Goal: Information Seeking & Learning: Learn about a topic

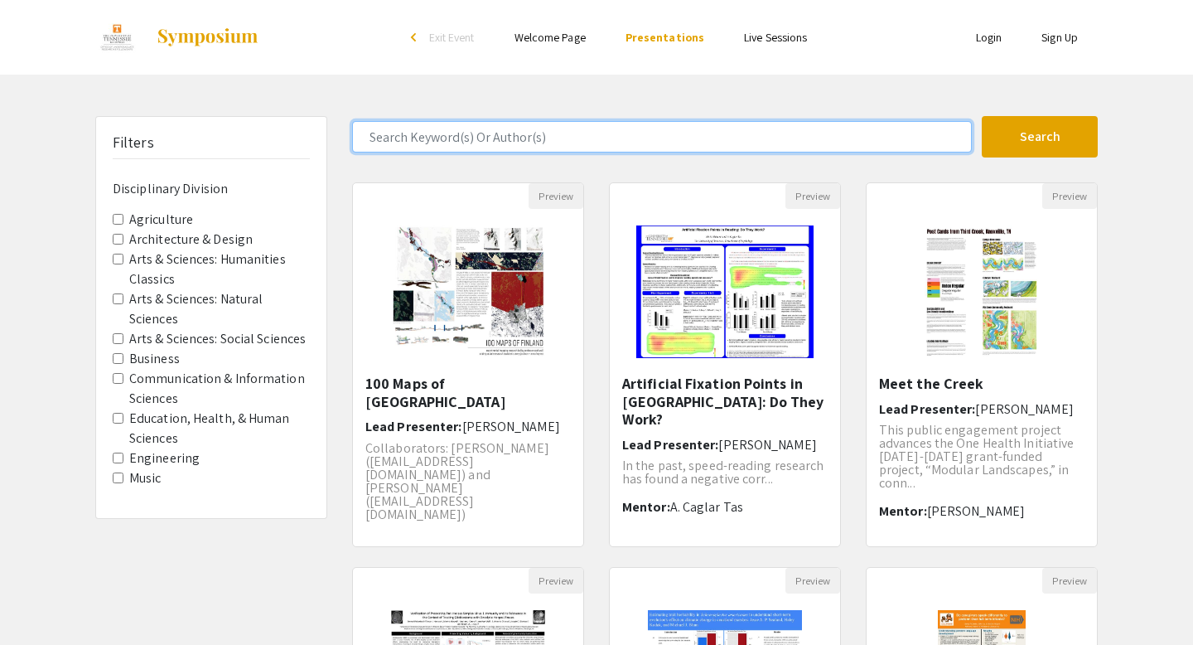
click at [519, 122] on input "Search Keyword(s) Or Author(s)" at bounding box center [662, 136] width 620 height 31
click at [982, 116] on button "Search" at bounding box center [1040, 136] width 116 height 41
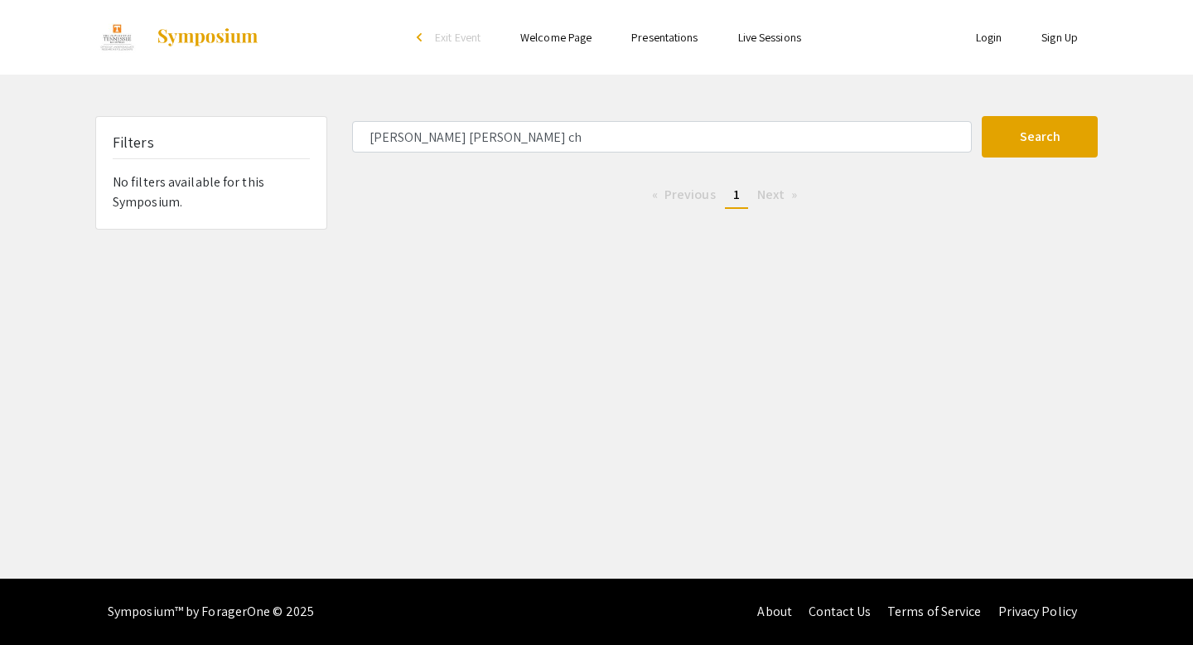
drag, startPoint x: 677, startPoint y: 156, endPoint x: 539, endPoint y: 155, distance: 138.4
click at [539, 155] on form "[PERSON_NAME] [PERSON_NAME] ch Search" at bounding box center [725, 136] width 771 height 41
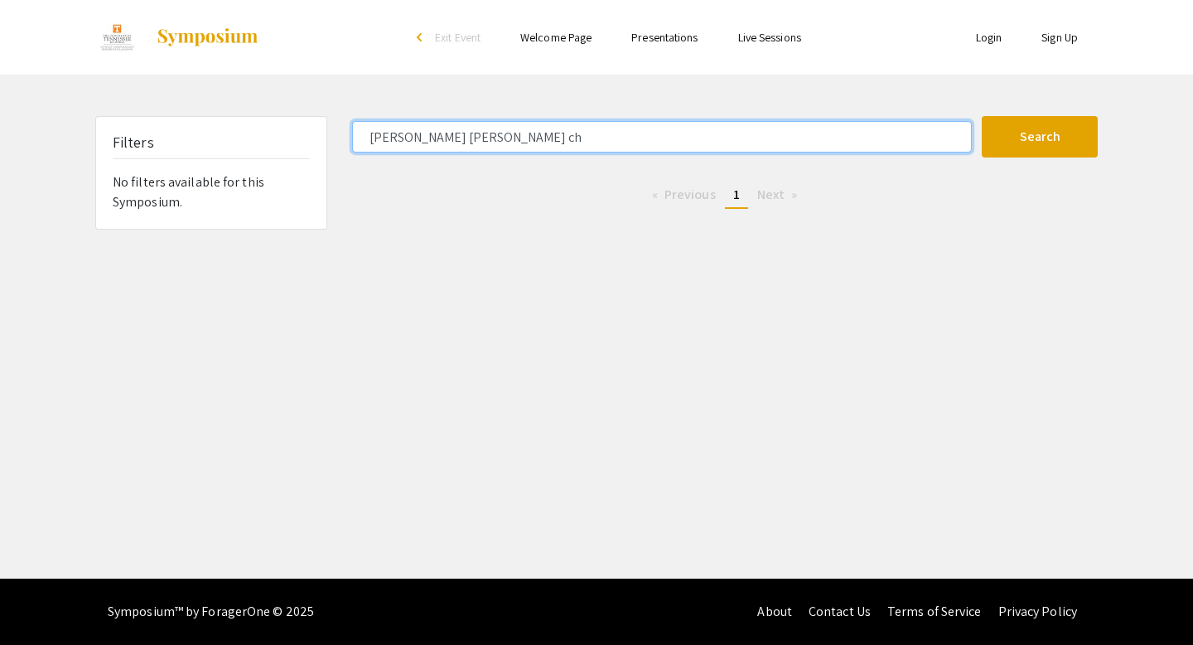
click at [500, 144] on input "[PERSON_NAME] [PERSON_NAME] ch" at bounding box center [662, 136] width 620 height 31
click at [982, 116] on button "Search" at bounding box center [1040, 136] width 116 height 41
type input "[PERSON_NAME]"
click at [982, 116] on button "Search" at bounding box center [1040, 136] width 116 height 41
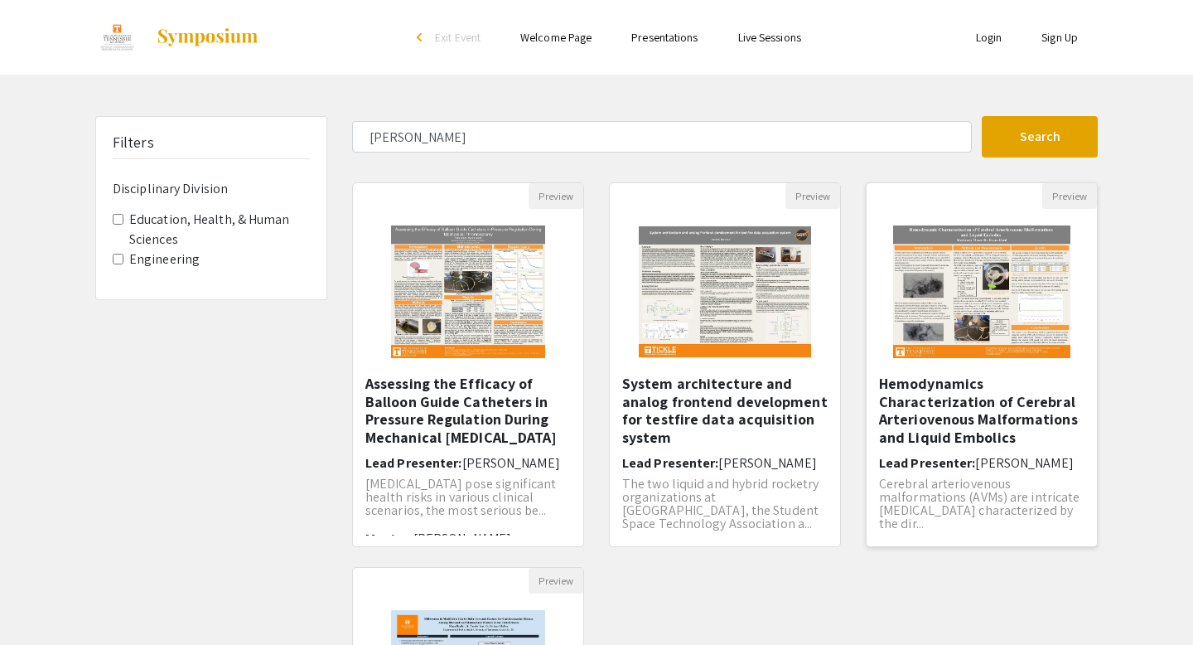
click at [974, 281] on img "Open Presentation <p>Hemodynamics Characterization of Cerebral Arteriovenous Ma…" at bounding box center [982, 292] width 210 height 166
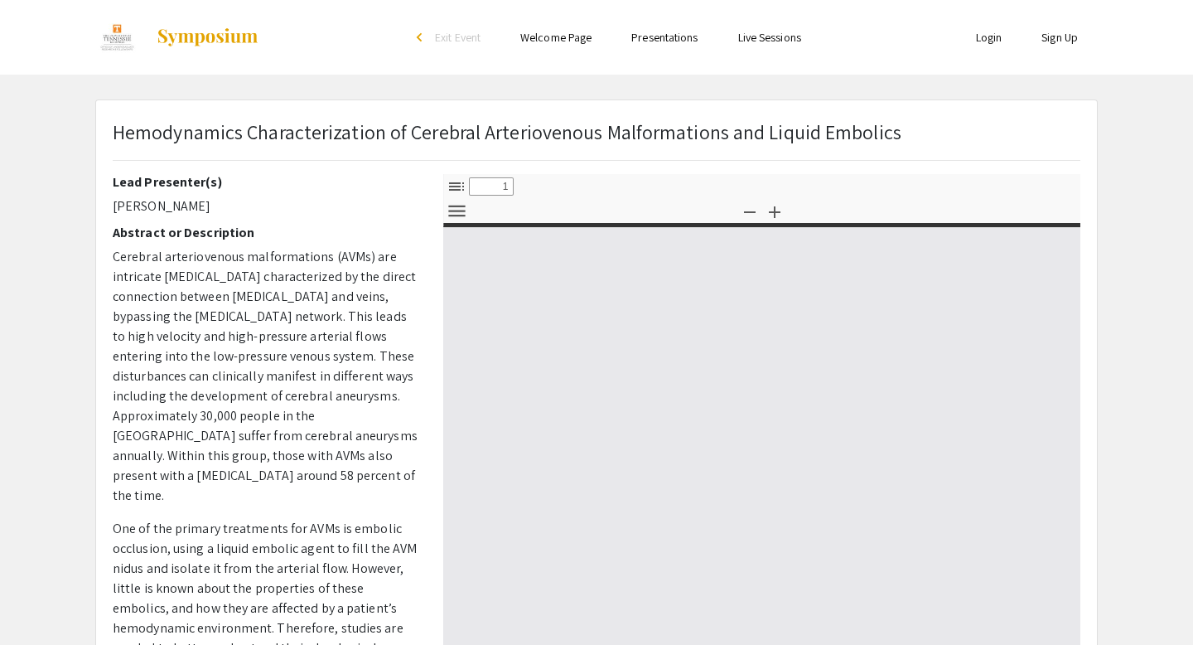
select select "custom"
type input "0"
select select "custom"
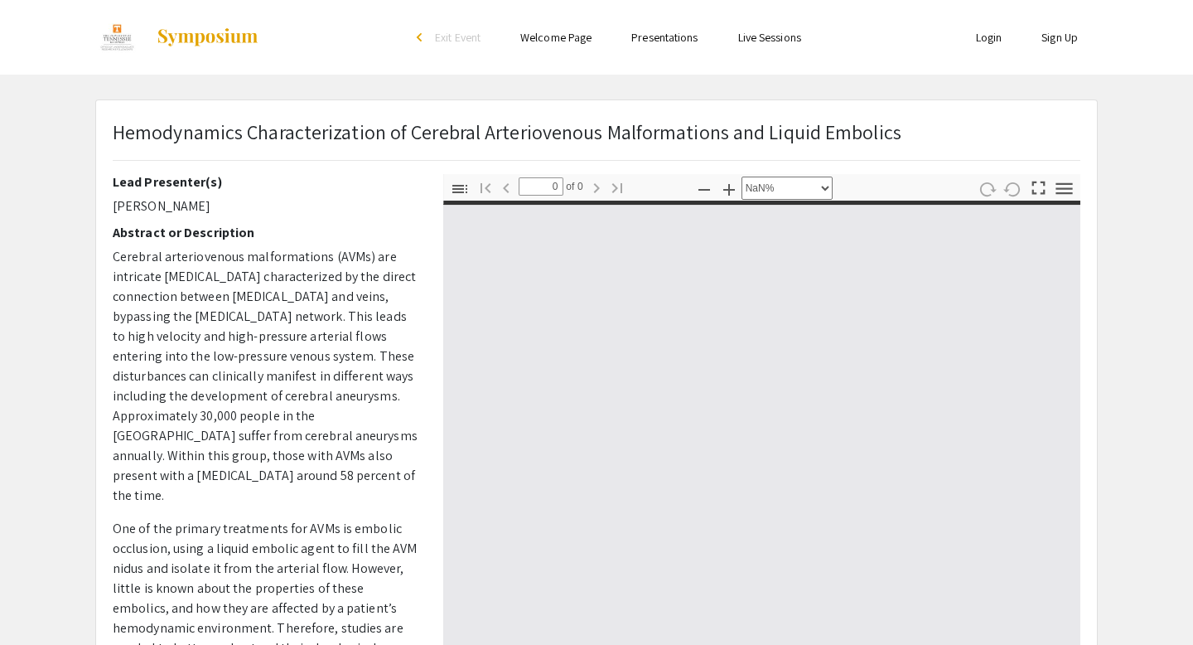
scroll to position [100, 0]
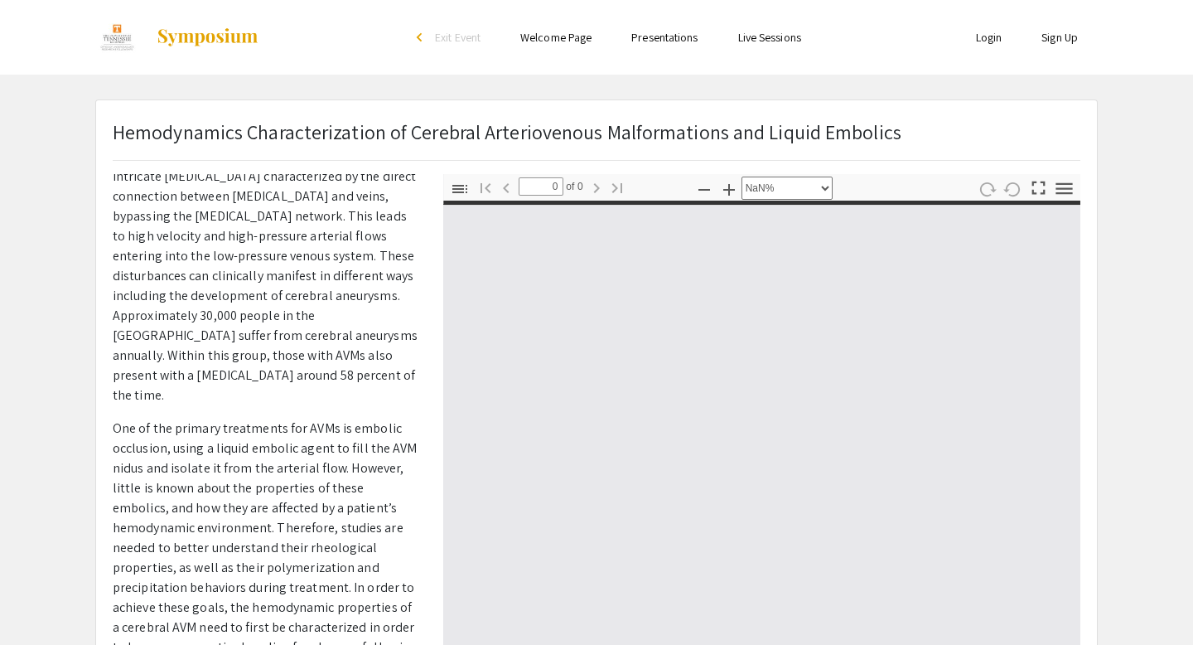
type input "1"
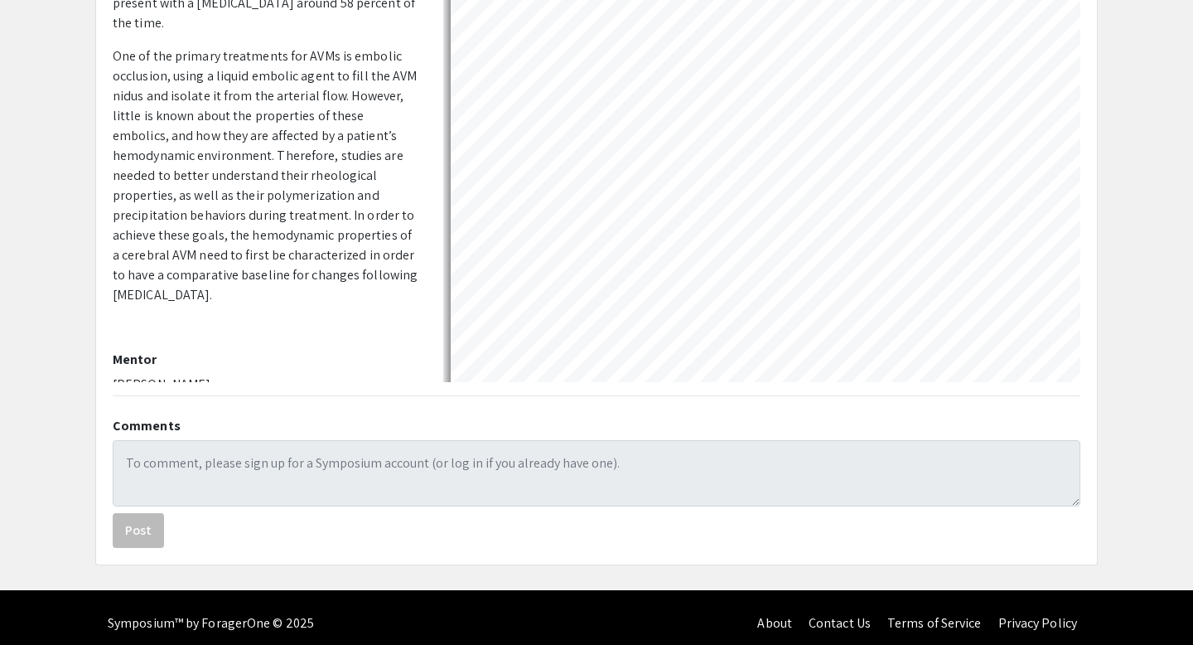
select select "auto"
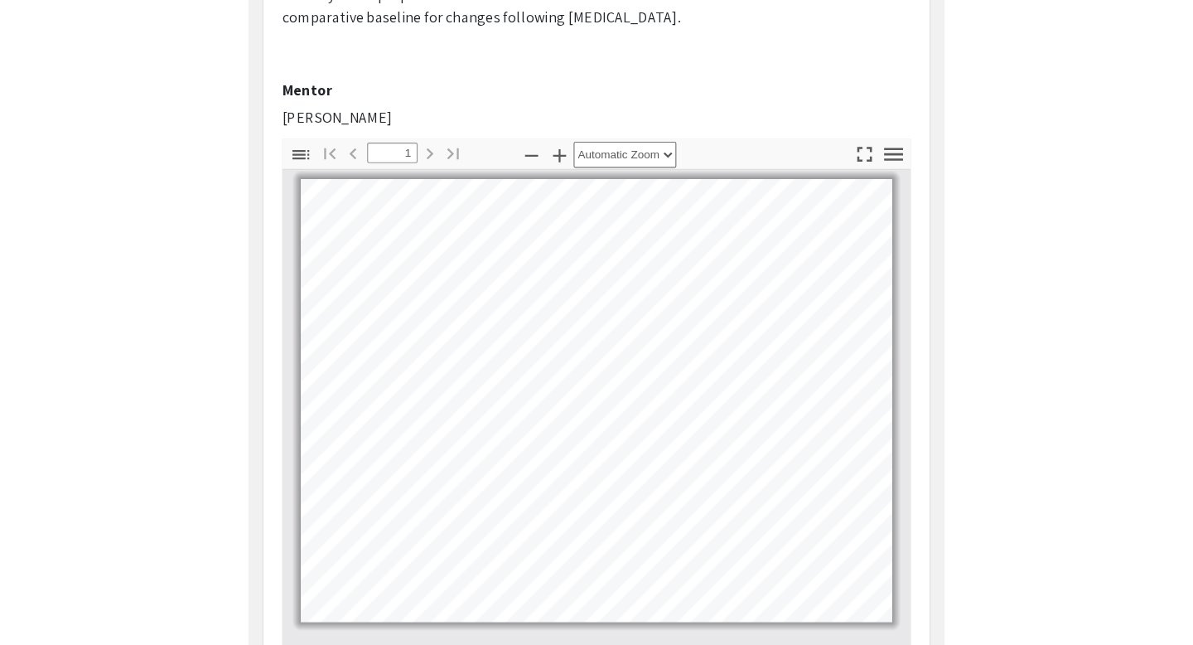
scroll to position [384, 0]
